Goal: Information Seeking & Learning: Understand process/instructions

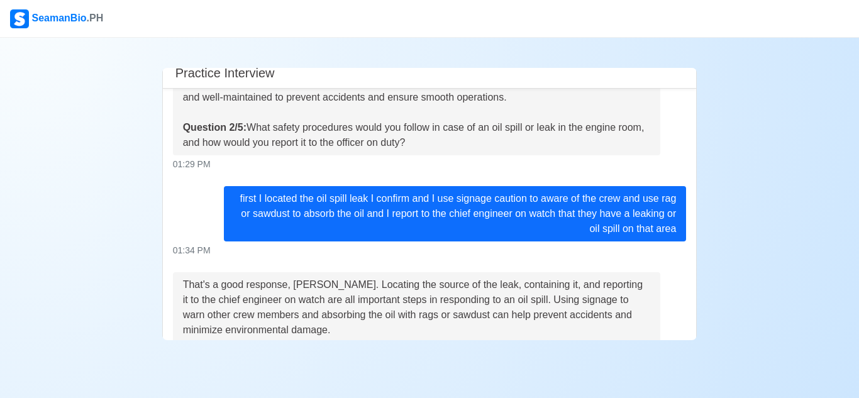
scroll to position [124, 0]
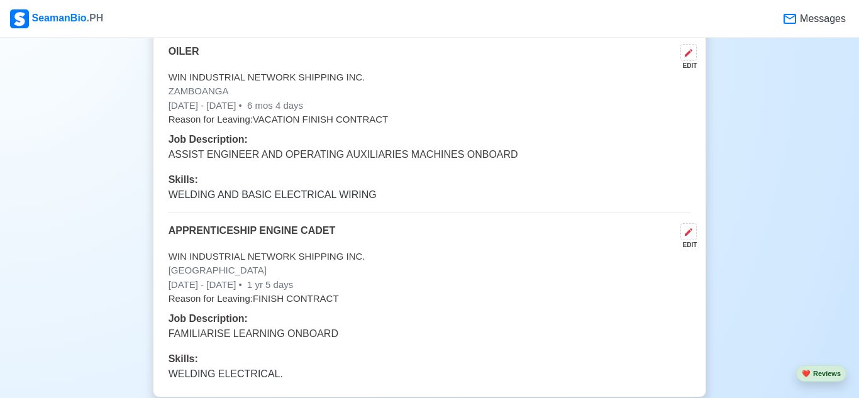
scroll to position [3722, 0]
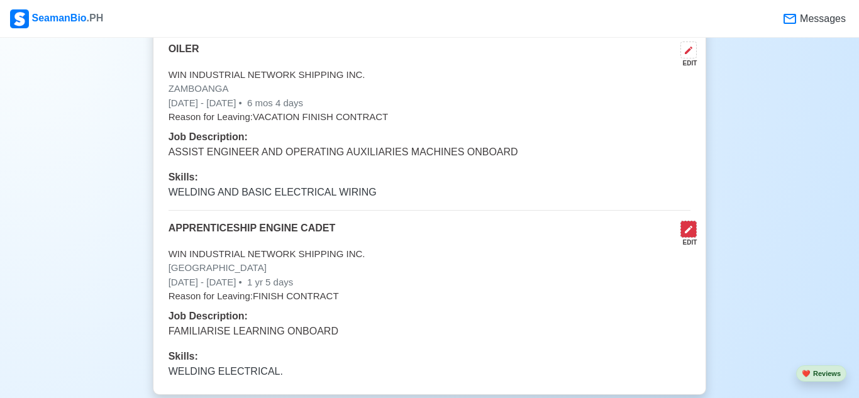
click at [686, 229] on icon at bounding box center [689, 230] width 8 height 8
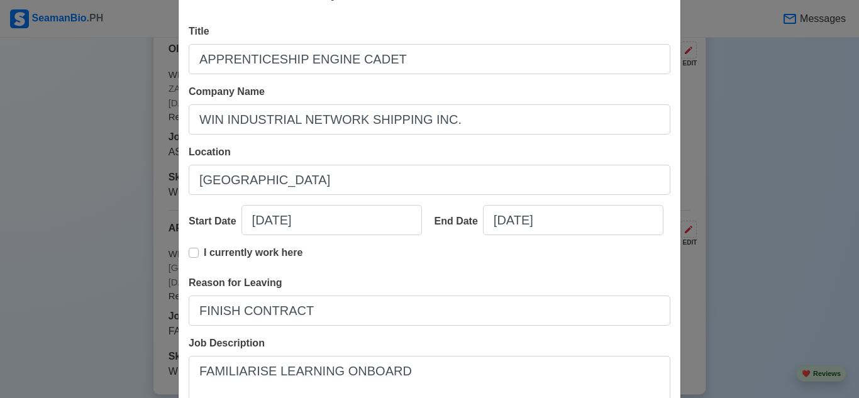
scroll to position [241, 0]
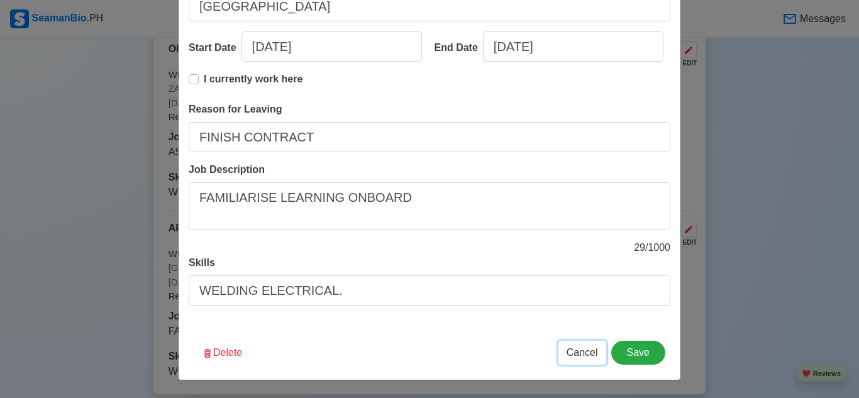
click at [584, 349] on span "Cancel" at bounding box center [581, 352] width 31 height 11
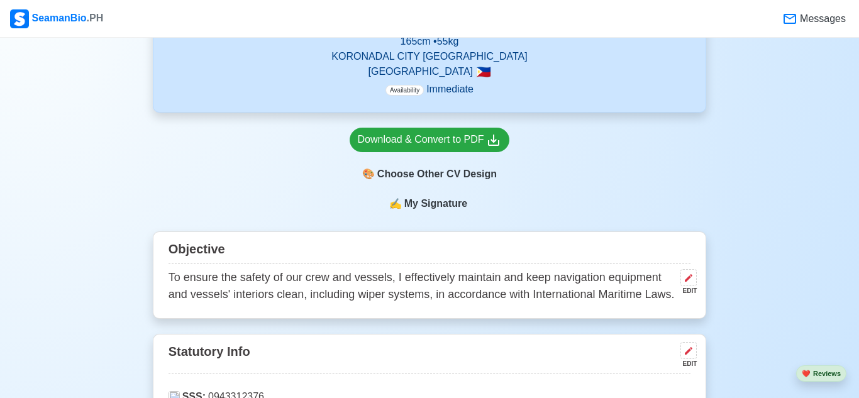
scroll to position [394, 0]
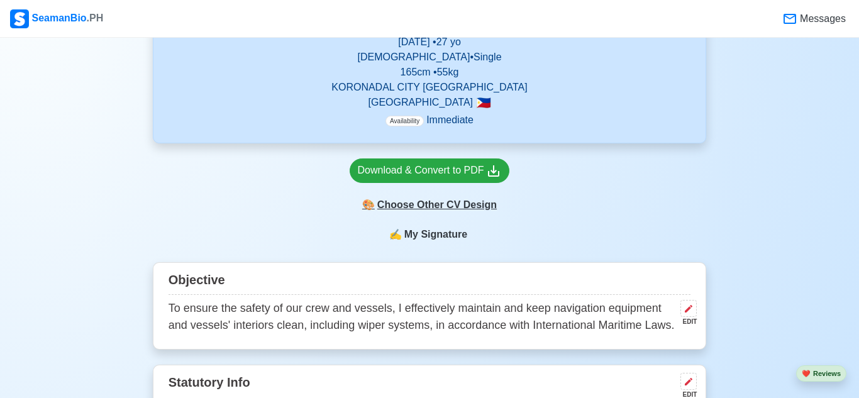
click at [429, 205] on div "🎨 Choose Other CV Design" at bounding box center [430, 205] width 160 height 24
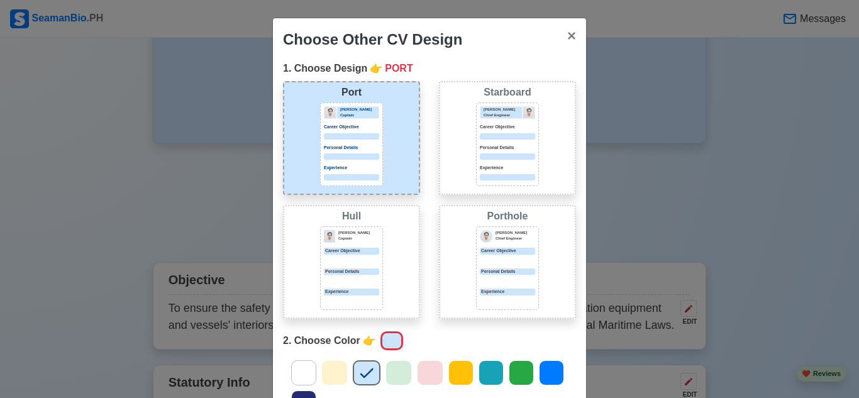
scroll to position [40, 0]
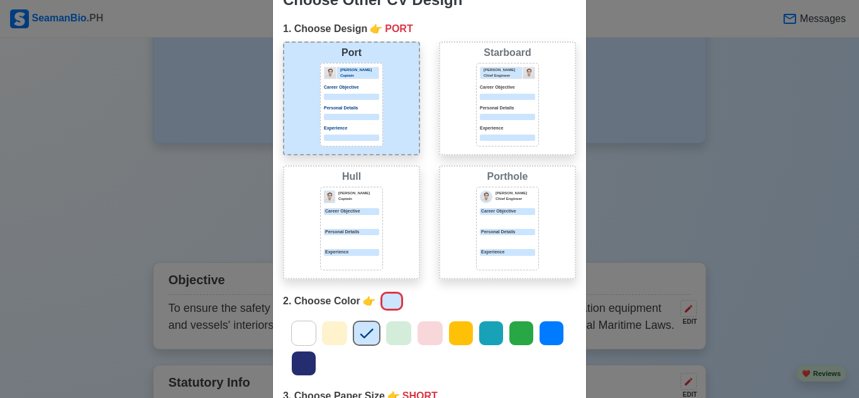
click at [224, 210] on div "Choose Other CV Design × Close 1. Choose Design 👉 PORT Port [PERSON_NAME] Capta…" at bounding box center [429, 199] width 859 height 398
click at [674, 182] on div "Choose Other CV Design × Close 1. Choose Design 👉 PORT Port [PERSON_NAME] Capta…" at bounding box center [429, 199] width 859 height 398
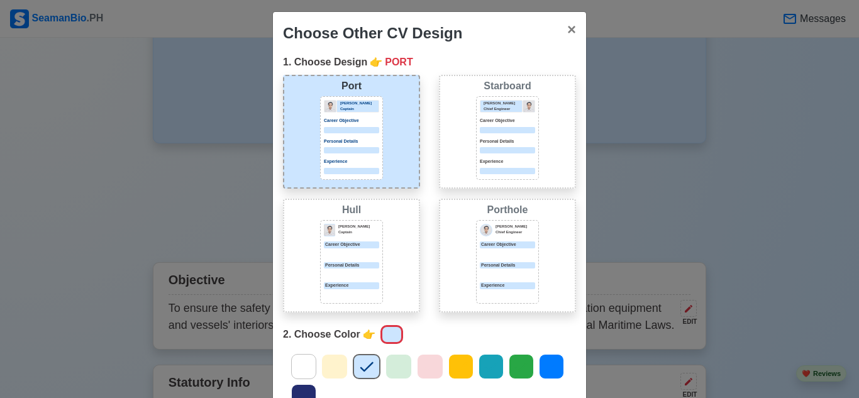
scroll to position [0, 0]
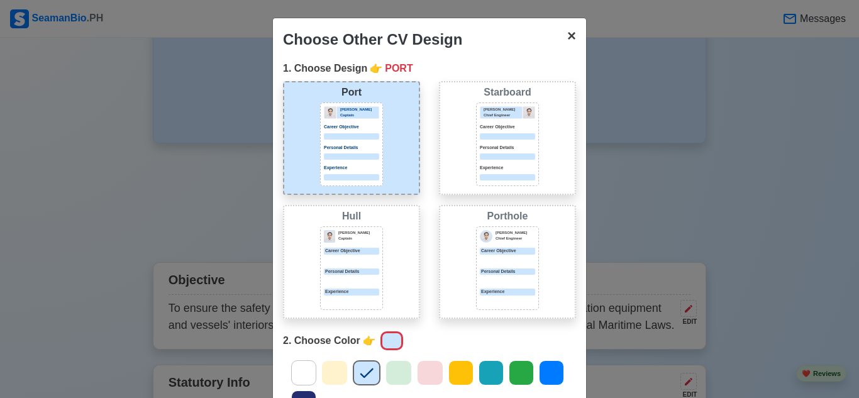
click at [570, 37] on span "×" at bounding box center [571, 35] width 9 height 17
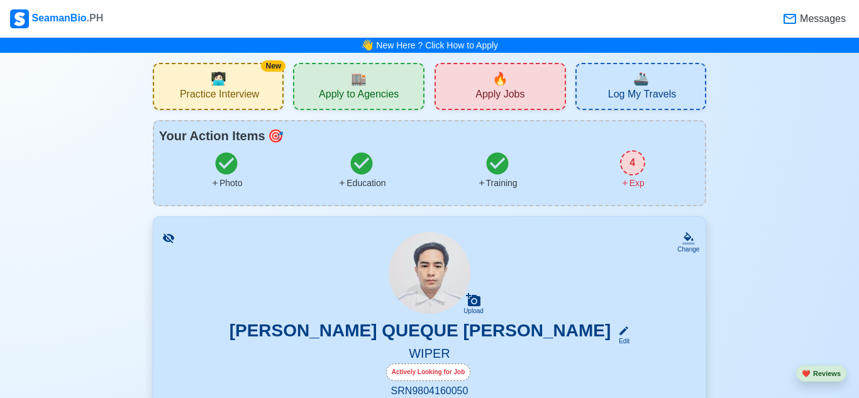
click at [236, 89] on span "Practice Interview" at bounding box center [219, 96] width 79 height 16
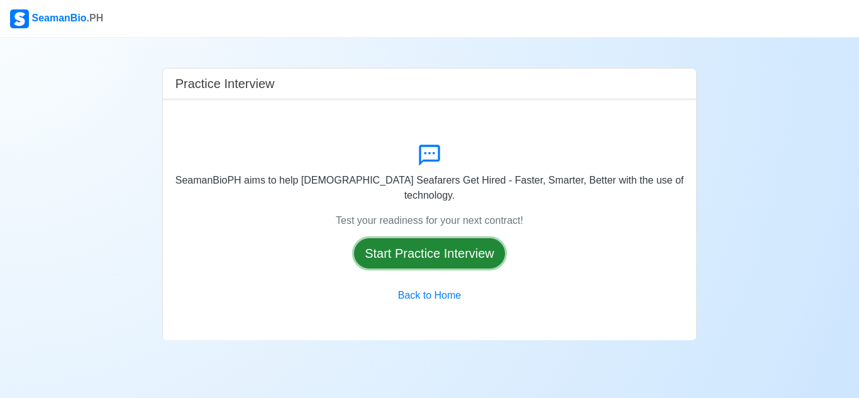
click at [423, 250] on button "Start Practice Interview" at bounding box center [429, 253] width 151 height 30
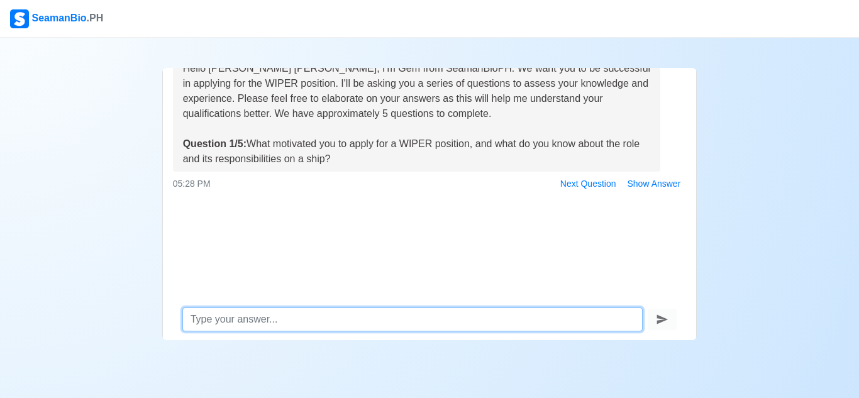
scroll to position [60, 0]
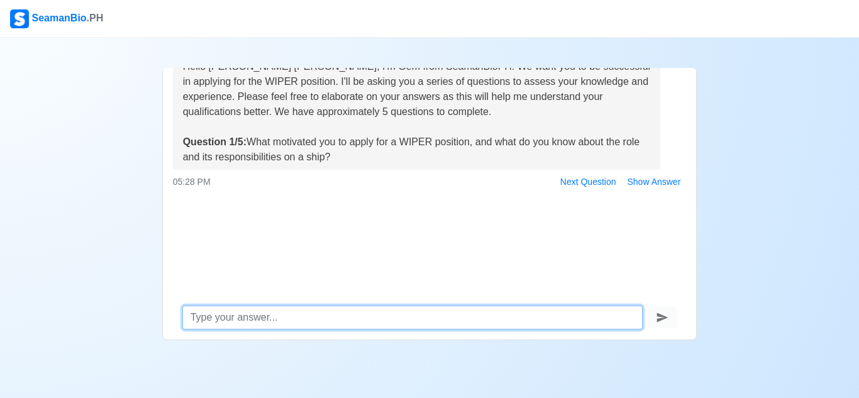
click at [337, 317] on textarea at bounding box center [412, 318] width 461 height 24
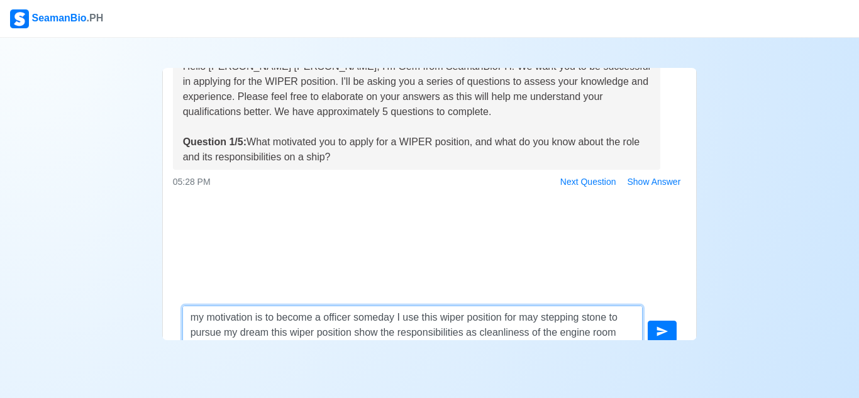
scroll to position [74, 0]
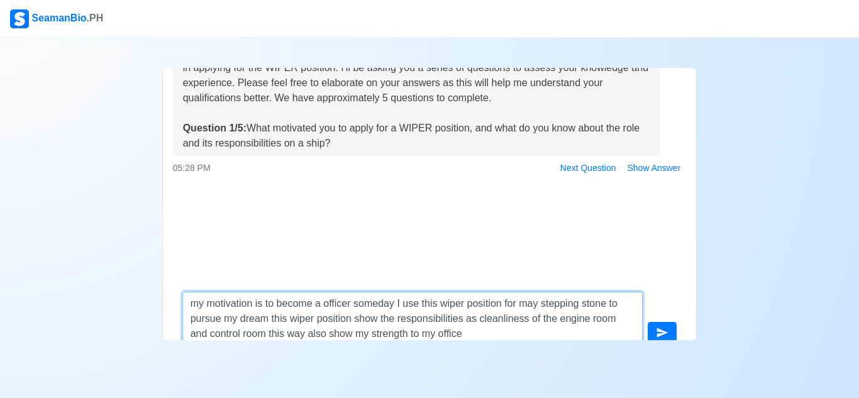
type textarea "my motivation is to become a officer someday I use this wiper position for may …"
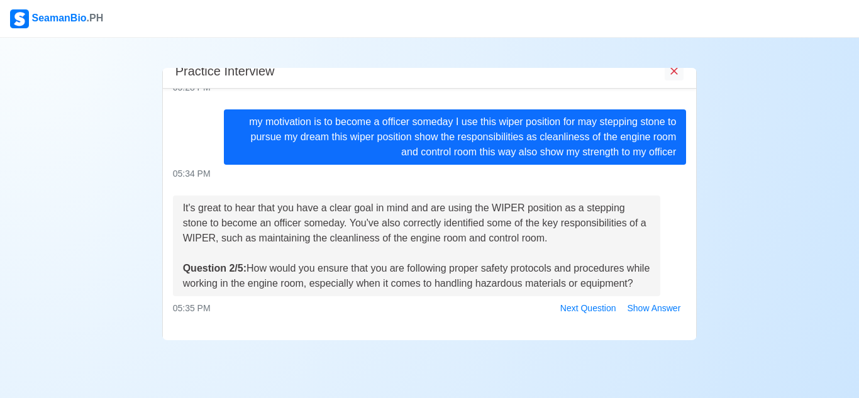
scroll to position [145, 0]
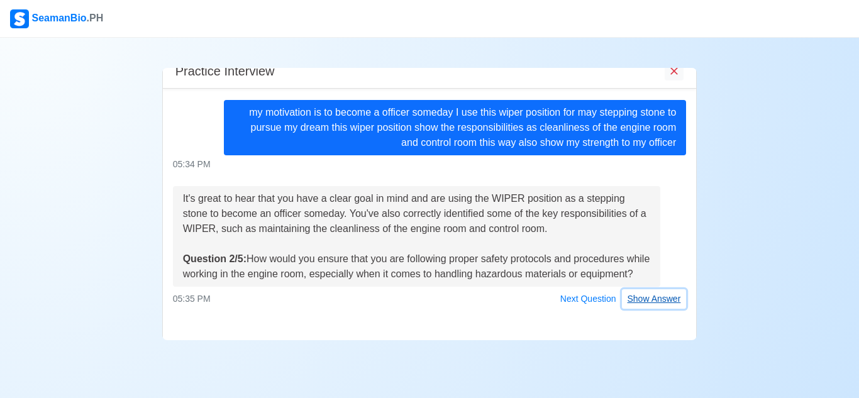
click at [661, 302] on button "Show Answer" at bounding box center [654, 298] width 65 height 19
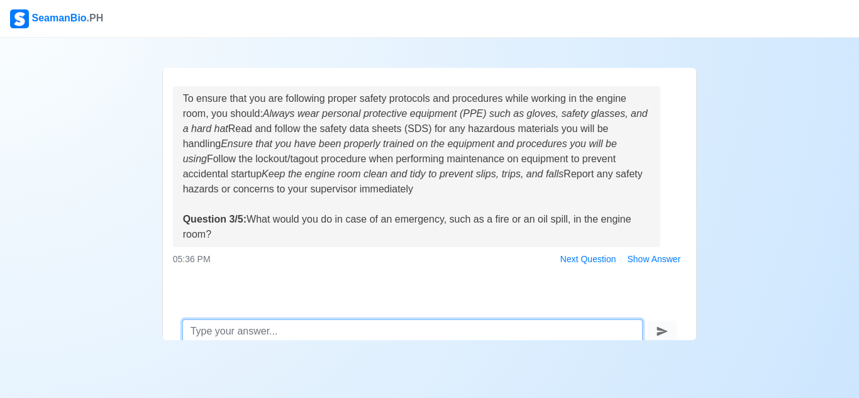
scroll to position [60, 0]
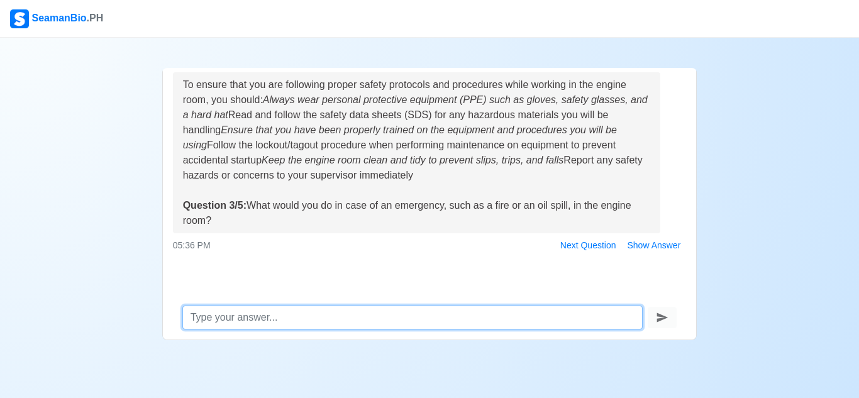
click at [388, 316] on textarea at bounding box center [412, 318] width 461 height 24
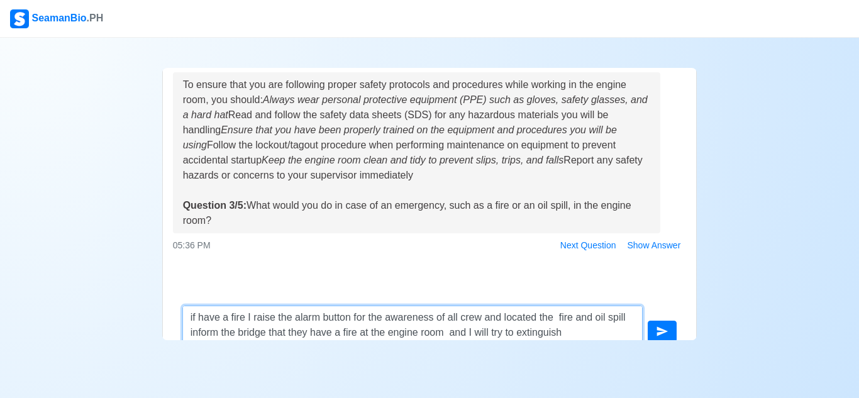
click at [586, 332] on textarea "if have a fire I raise the alarm button for the awareness of all crew and locat…" at bounding box center [412, 325] width 461 height 38
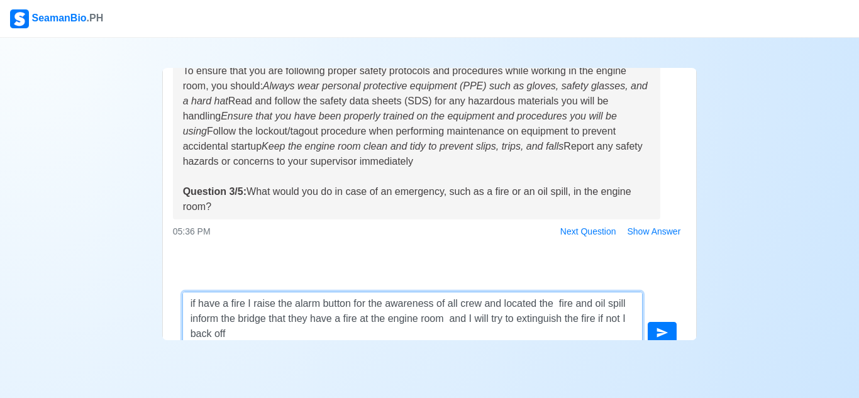
click at [325, 329] on textarea "if have a fire I raise the alarm button for the awareness of all crew and locat…" at bounding box center [412, 318] width 461 height 53
type textarea "if have a fire I raise the alarm button for the awareness of all crew and locat…"
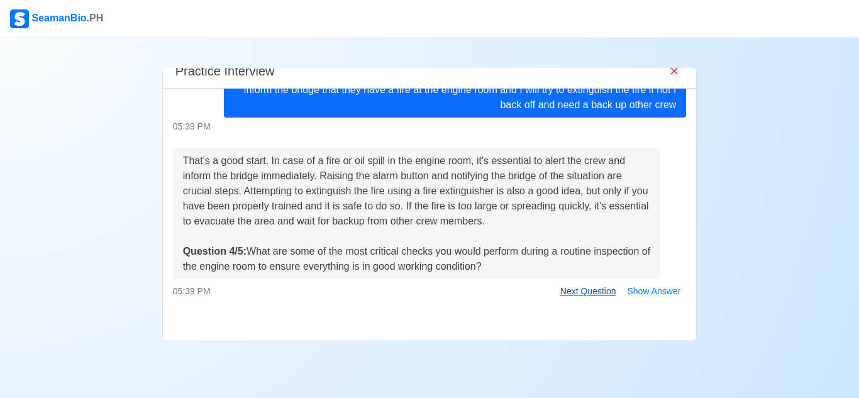
scroll to position [649, 0]
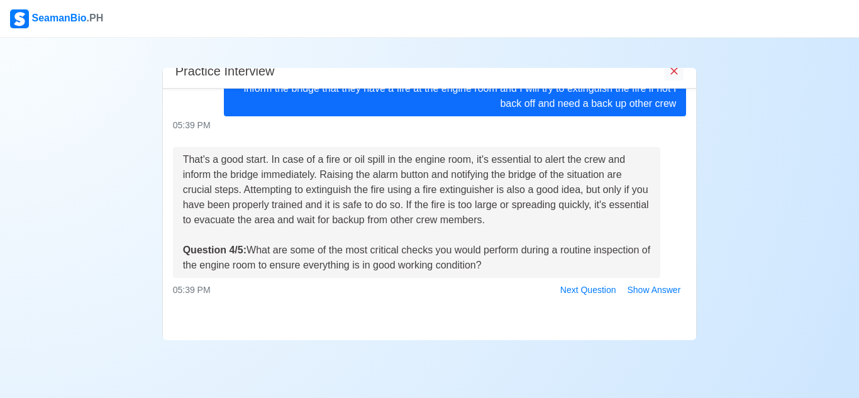
click at [439, 279] on div "That's a good start. In case of a fire or oil spill in the engine room, it's es…" at bounding box center [429, 223] width 532 height 153
click at [443, 299] on div "05:39 PM Next Question Show Answer" at bounding box center [430, 289] width 514 height 19
click at [598, 292] on button "Next Question" at bounding box center [587, 289] width 67 height 19
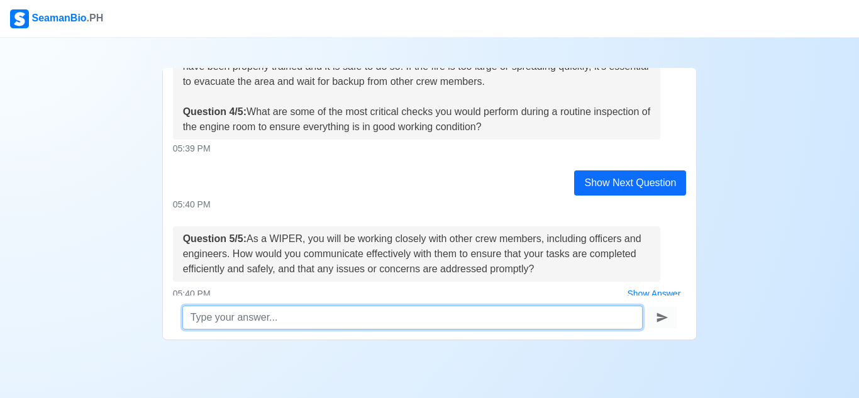
scroll to position [737, 0]
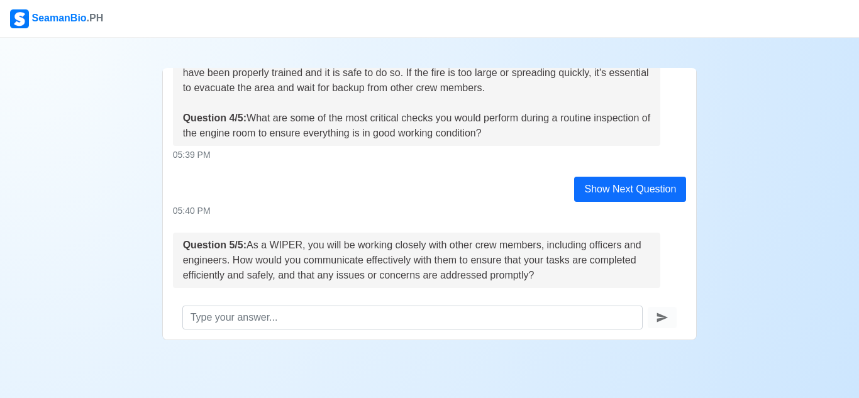
click at [375, 170] on div "Hello [PERSON_NAME] [PERSON_NAME], I'm Gem from SeamanBioPH. We want you to be …" at bounding box center [430, 169] width 534 height 251
click at [544, 167] on div "Hello [PERSON_NAME] [PERSON_NAME], I'm Gem from SeamanBioPH. We want you to be …" at bounding box center [430, 169] width 534 height 251
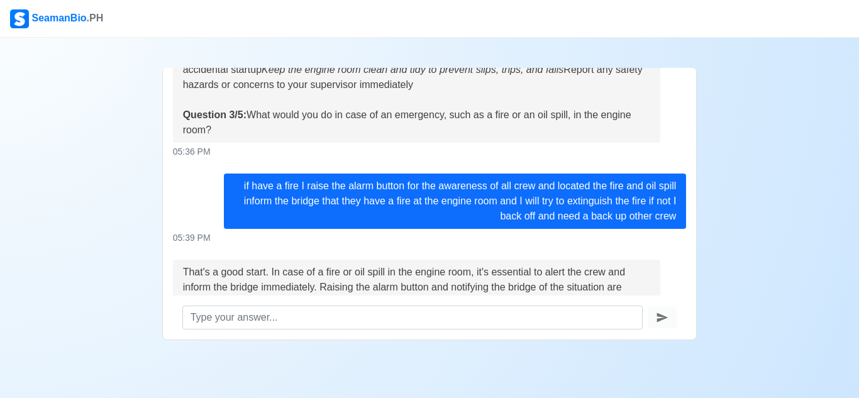
scroll to position [438, 0]
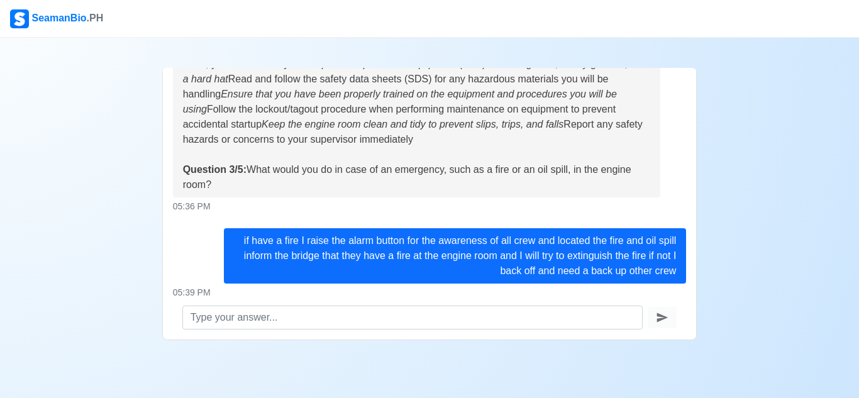
click at [277, 294] on div "05:39 PM" at bounding box center [430, 292] width 514 height 13
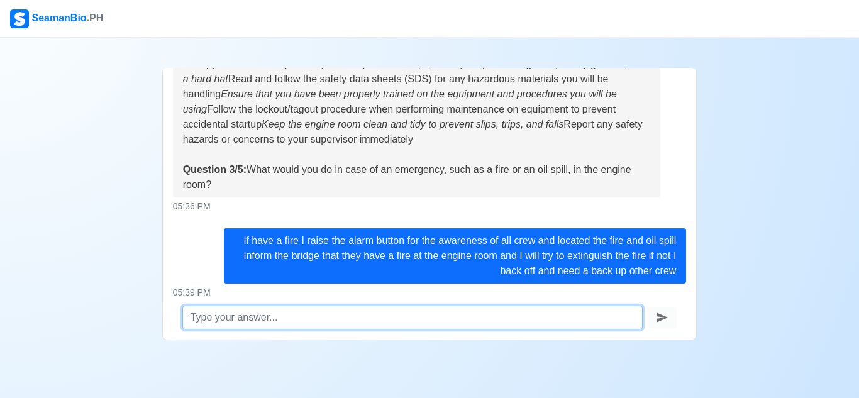
click at [377, 312] on textarea at bounding box center [412, 318] width 461 height 24
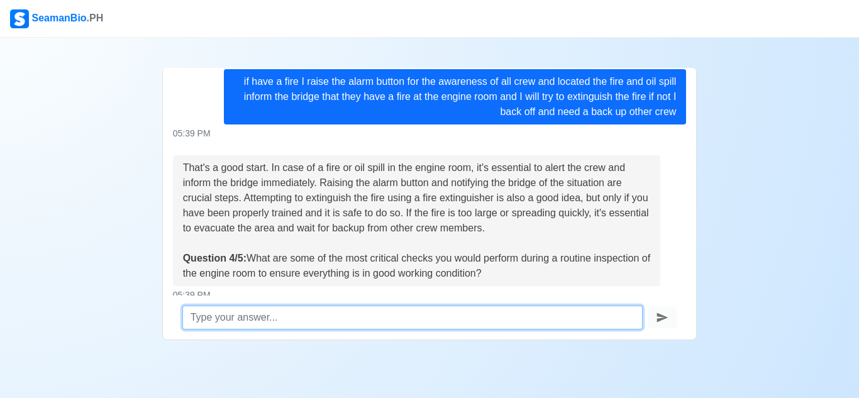
scroll to position [791, 0]
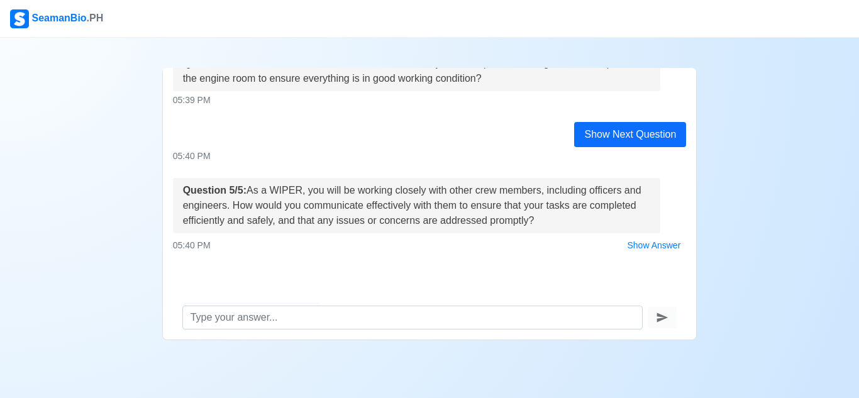
click at [119, 198] on div "Practice Interview Hello [PERSON_NAME] [PERSON_NAME], I'm Gem from SeamanBioPH.…" at bounding box center [429, 189] width 859 height 302
click at [393, 282] on div at bounding box center [430, 277] width 514 height 15
click at [328, 24] on nav "SeamanBio .PH" at bounding box center [429, 19] width 859 height 38
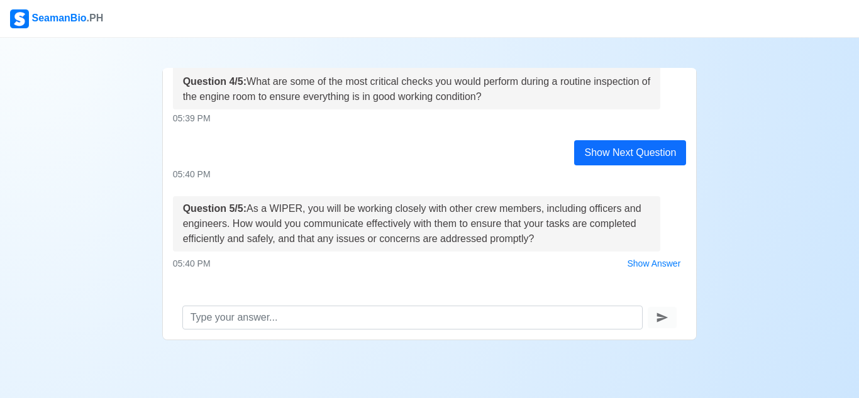
scroll to position [773, 0]
click at [783, 227] on div "Practice Interview Hello [PERSON_NAME] [PERSON_NAME], I'm Gem from SeamanBioPH.…" at bounding box center [429, 189] width 859 height 302
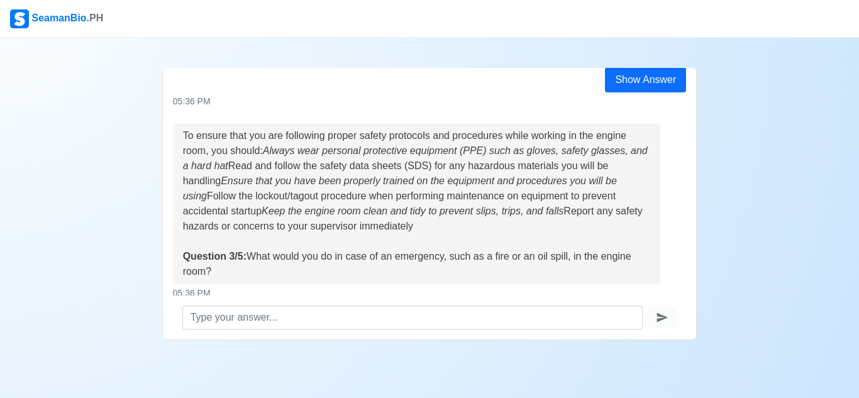
scroll to position [791, 0]
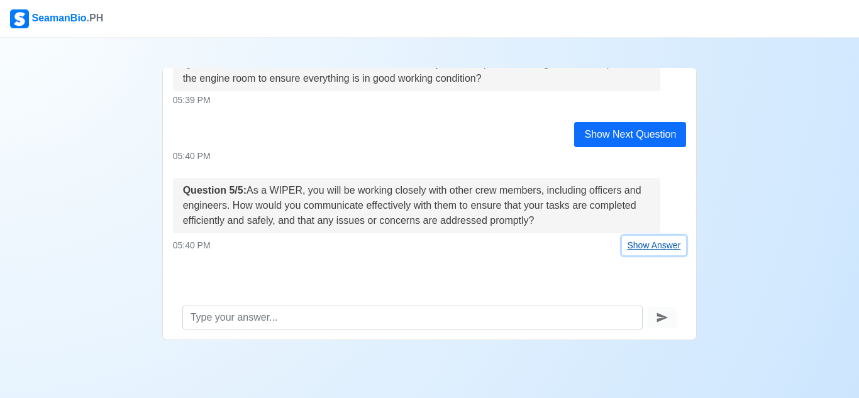
click at [664, 245] on button "Show Answer" at bounding box center [654, 245] width 65 height 19
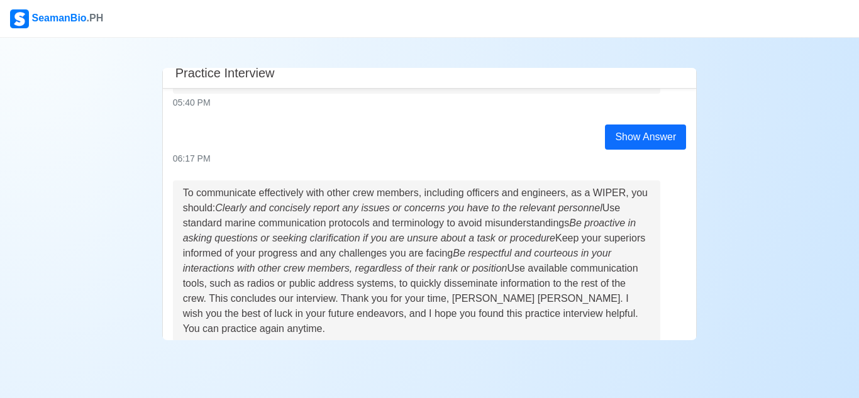
scroll to position [1079, 0]
